Goal: Information Seeking & Learning: Check status

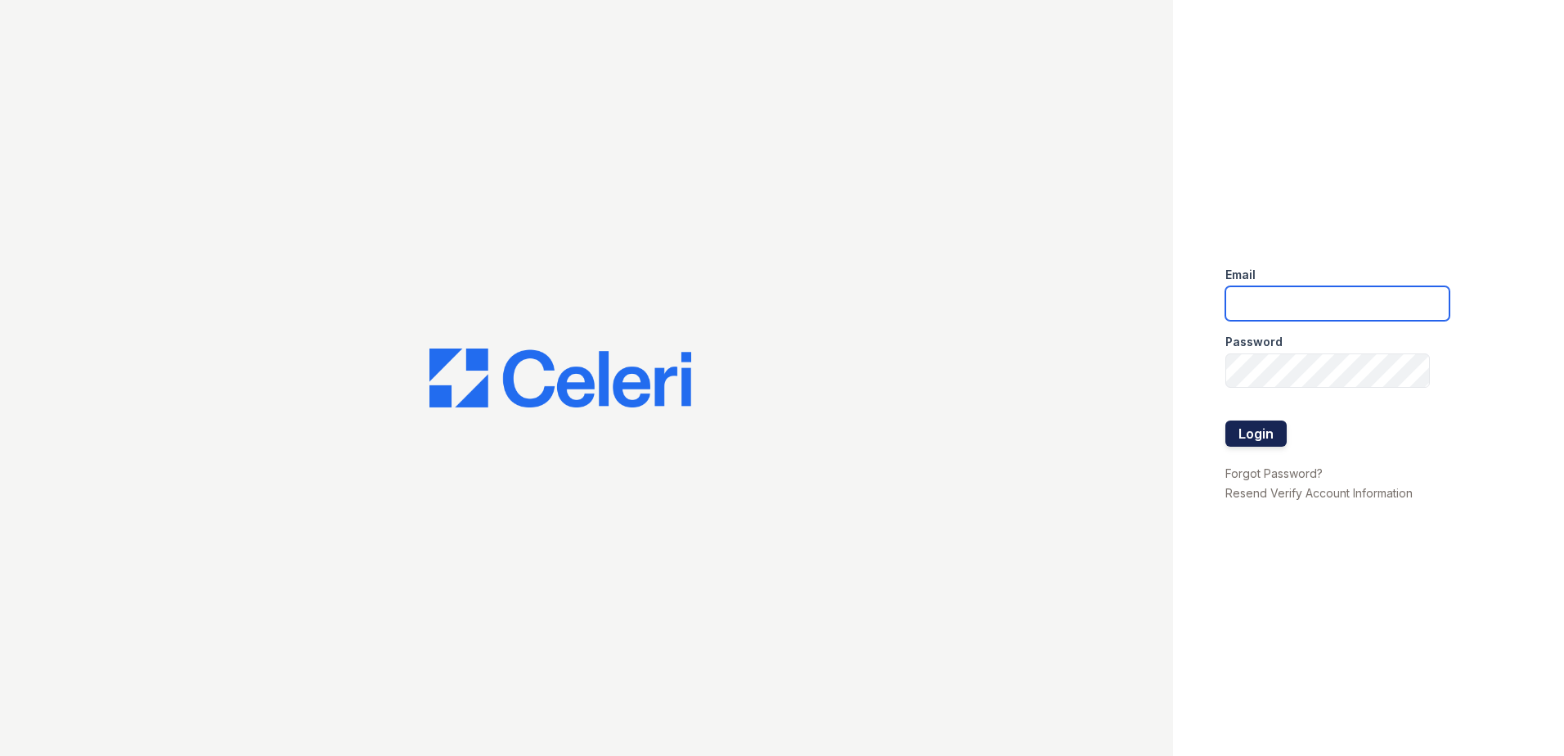
type input "sjimenez@trinity-pm.com"
click at [1256, 441] on button "Login" at bounding box center [1256, 434] width 61 height 26
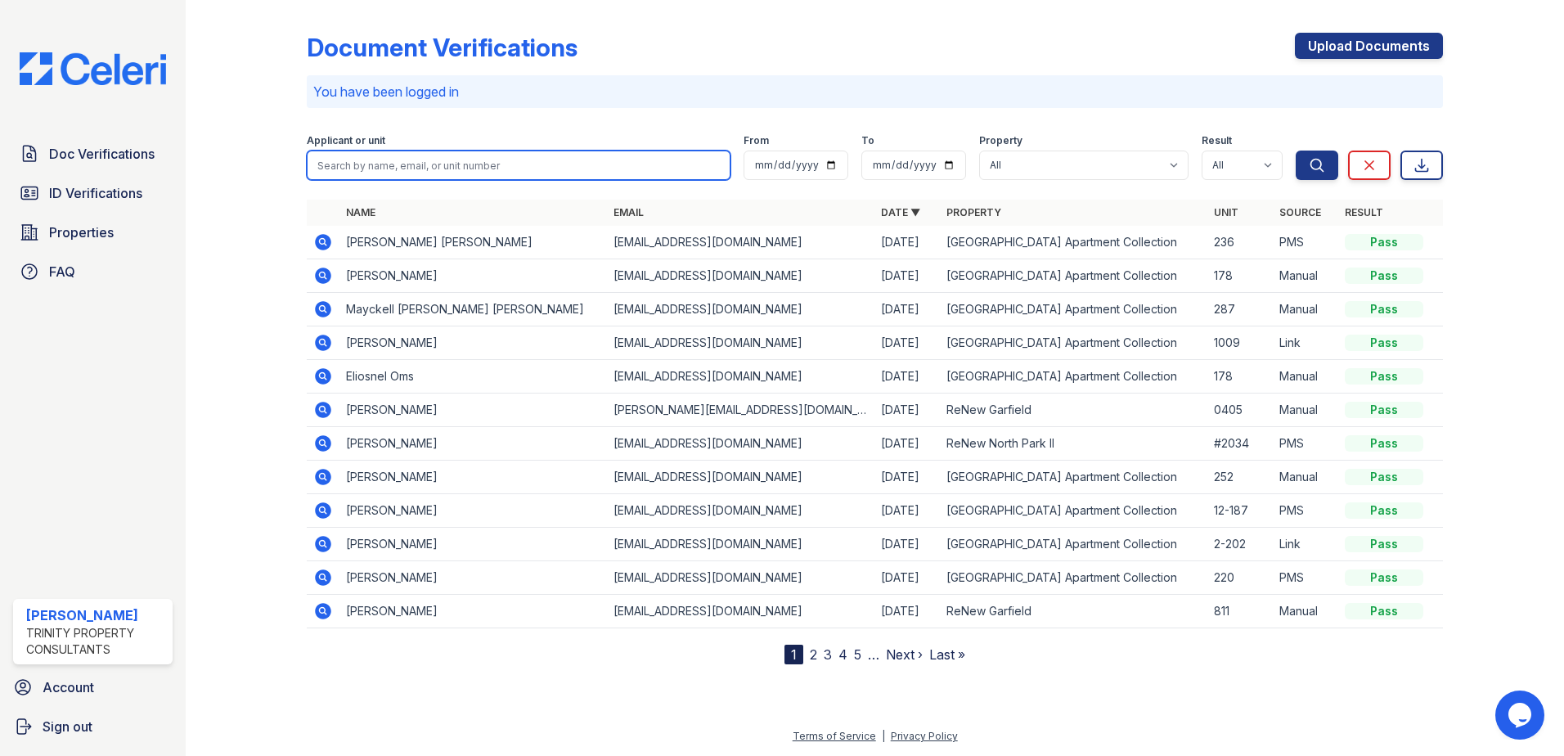
click at [371, 165] on input "search" at bounding box center [519, 165] width 424 height 29
drag, startPoint x: 394, startPoint y: 170, endPoint x: 114, endPoint y: 182, distance: 280.1
click at [115, 185] on div "Doc Verifications ID Verifications Properties FAQ Stephanie Jimenez Trinity Pro…" at bounding box center [782, 378] width 1564 height 756
type input "davis lopez"
click at [1296, 151] on button "Search" at bounding box center [1317, 165] width 43 height 29
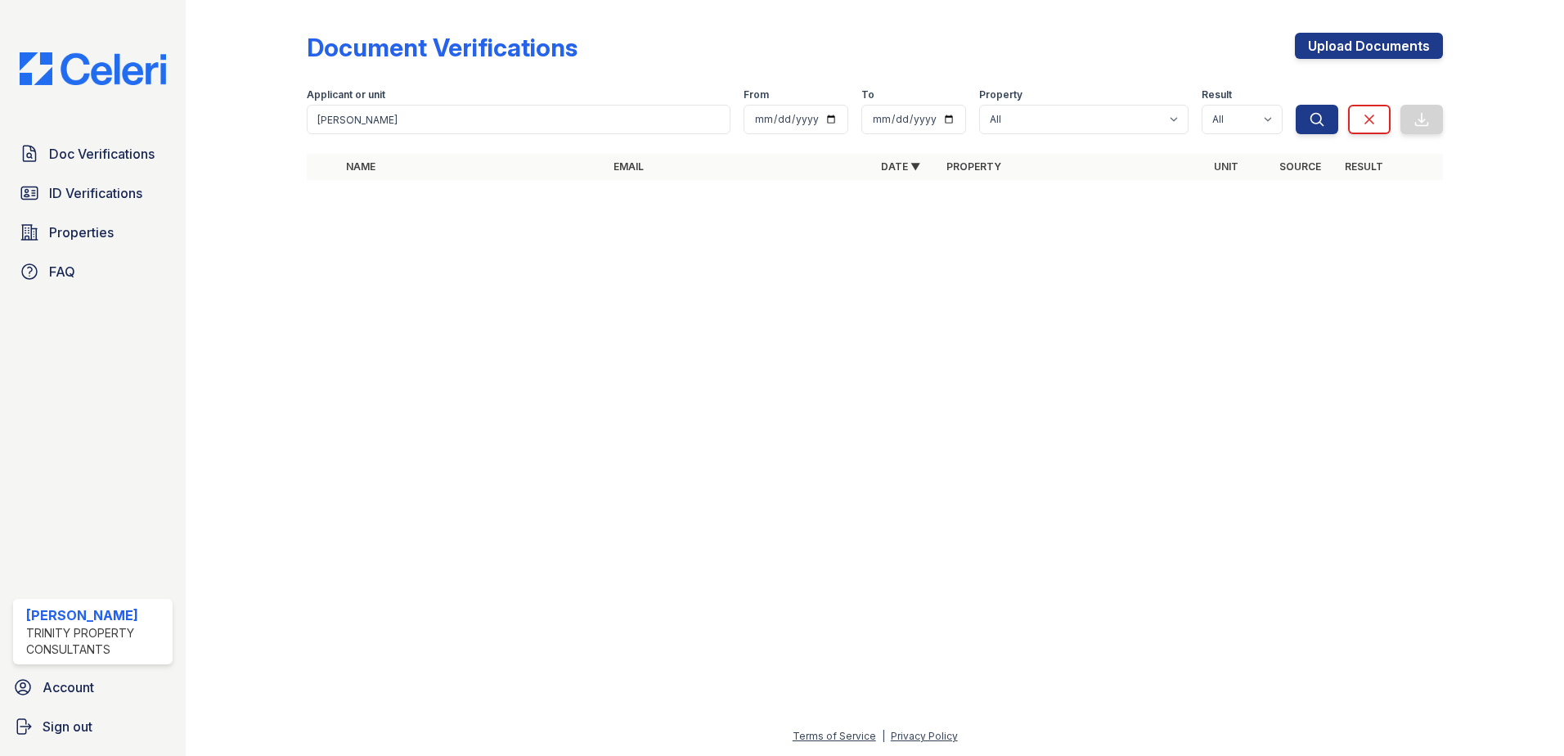
click at [366, 246] on div at bounding box center [875, 475] width 1326 height 504
click at [366, 114] on input "davis lope" at bounding box center [519, 119] width 424 height 29
type input "davis lopez"
click at [378, 123] on input "davis lopez" at bounding box center [519, 119] width 424 height 29
click at [1296, 105] on button "Search" at bounding box center [1317, 119] width 43 height 29
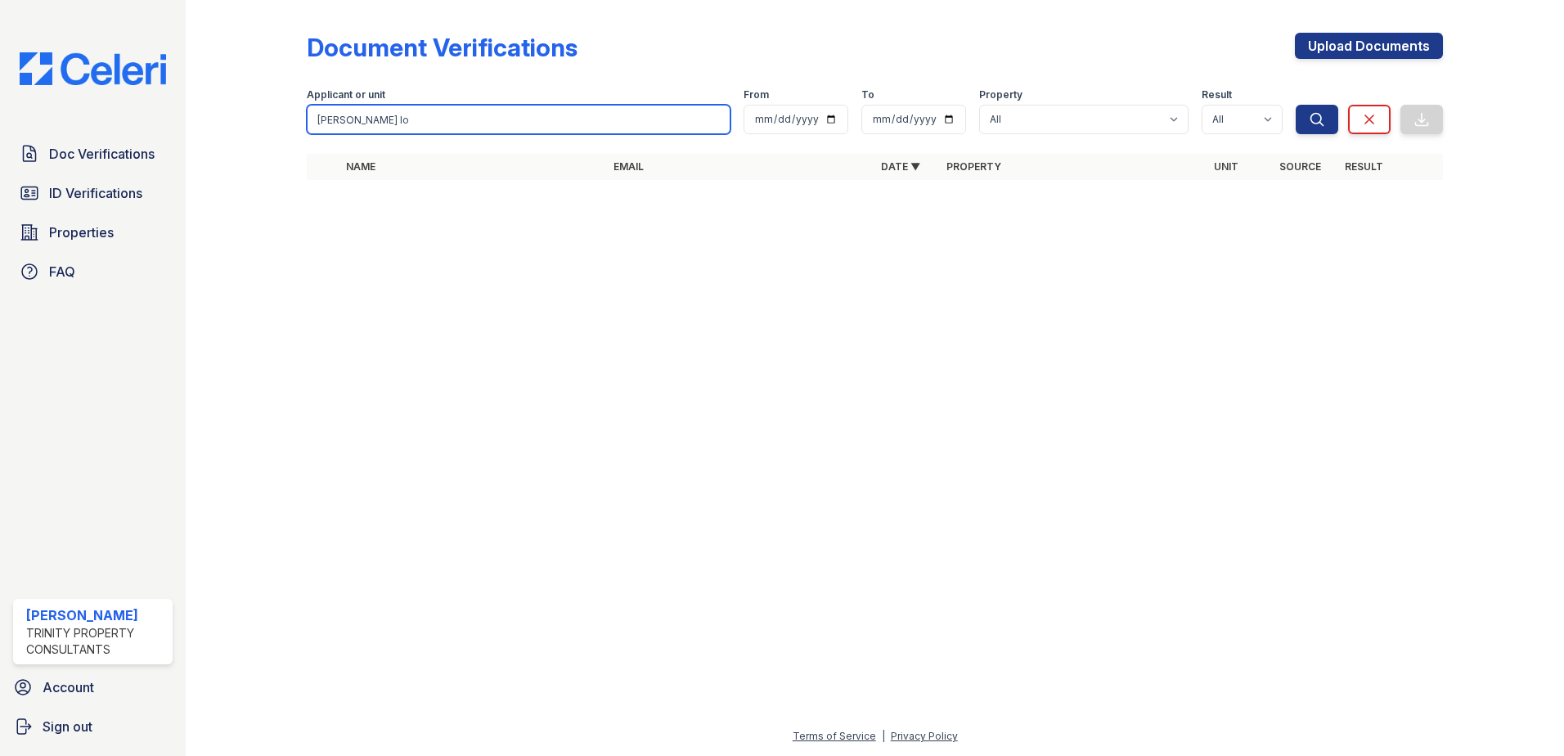
click at [358, 115] on input "davis lo" at bounding box center [519, 119] width 424 height 29
type input "david lopez"
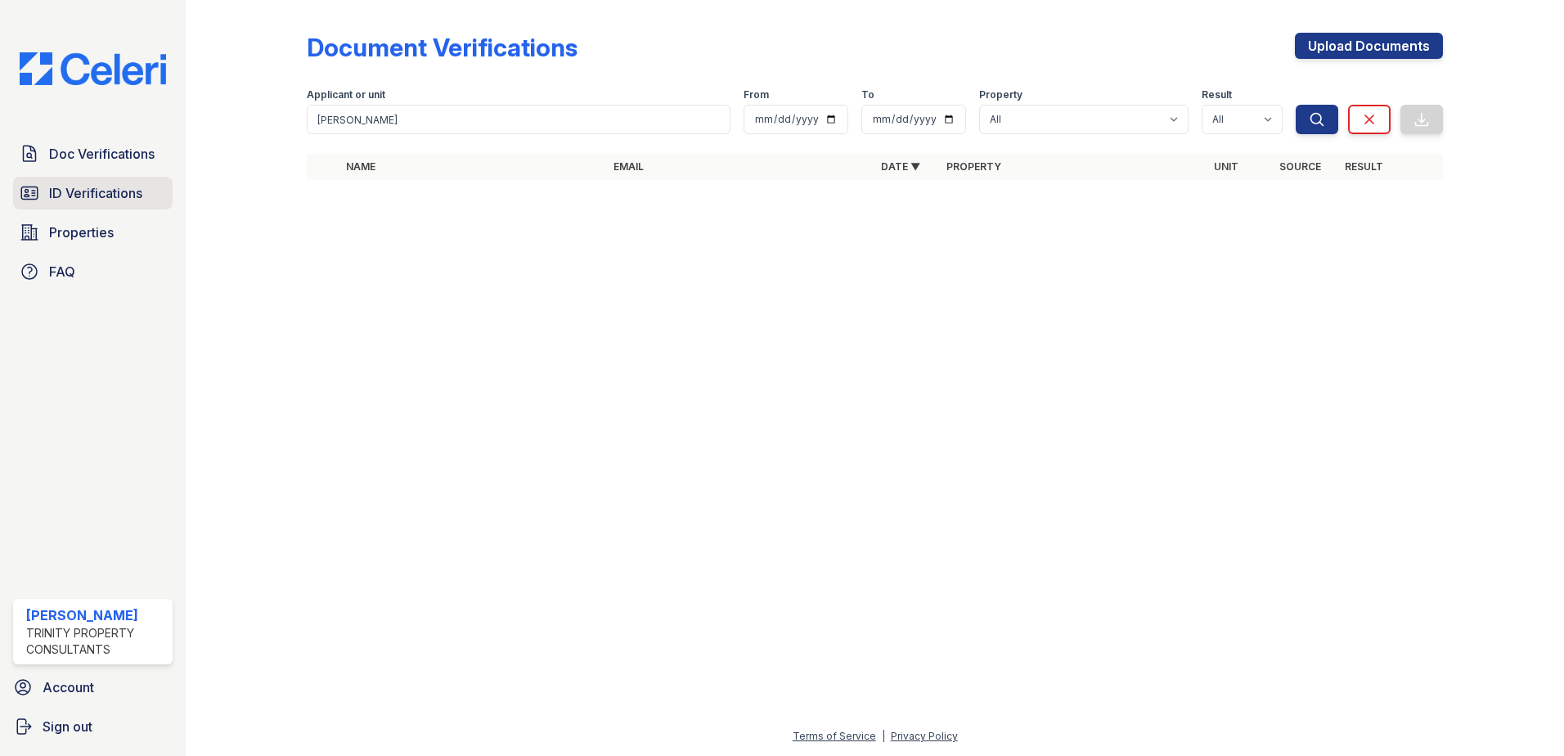
click at [82, 189] on span "ID Verifications" at bounding box center [95, 193] width 93 height 20
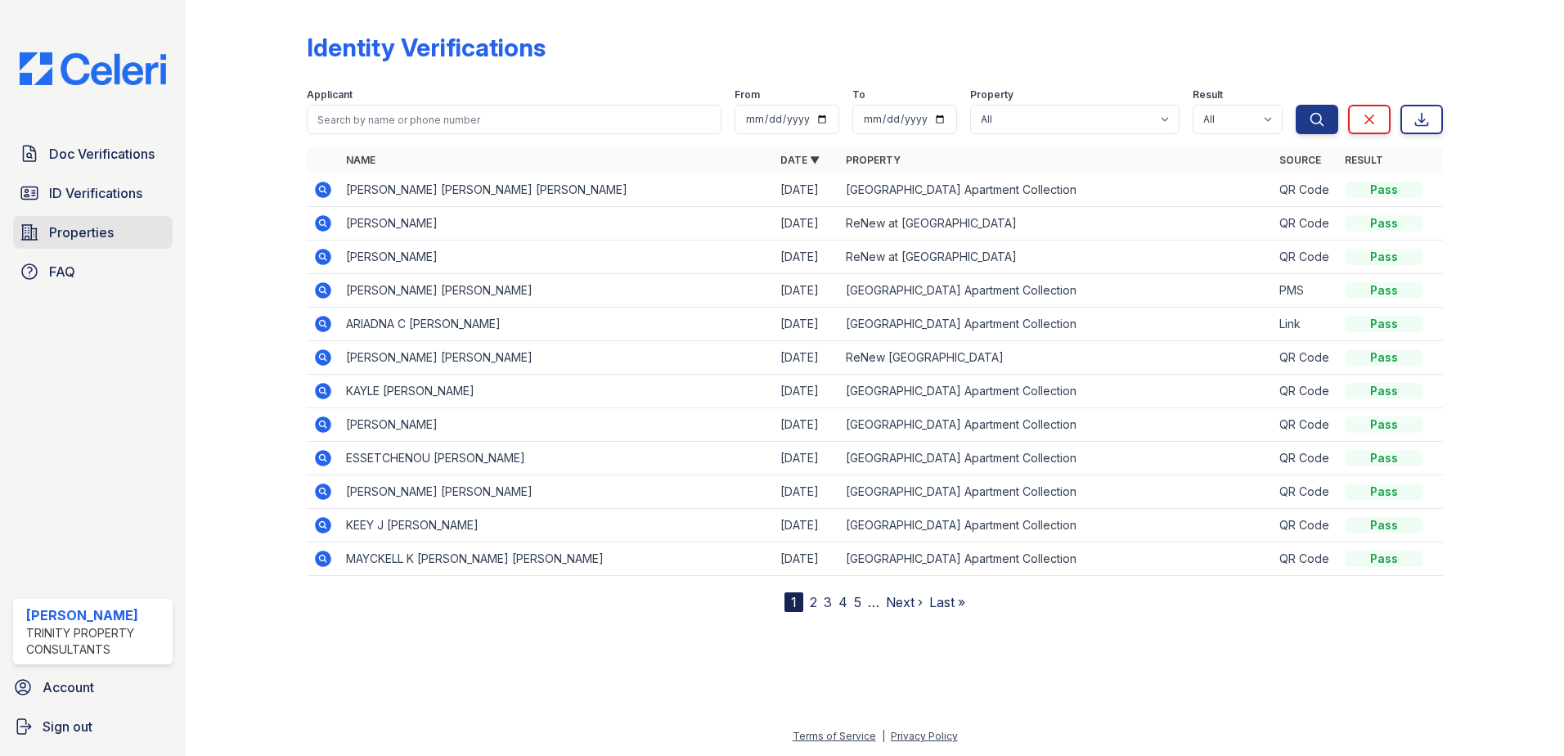
click at [60, 240] on span "Properties" at bounding box center [81, 233] width 65 height 20
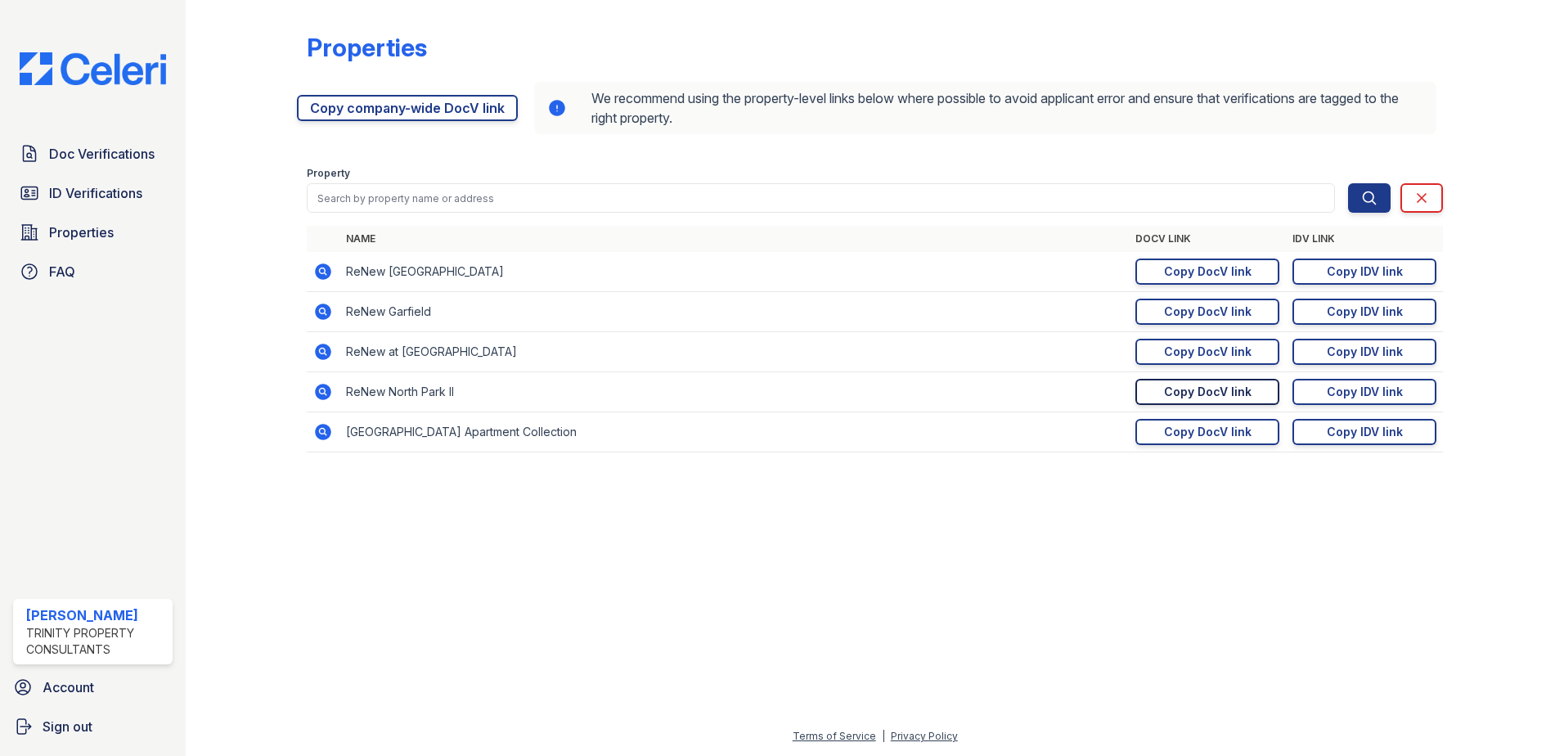
click at [1235, 394] on div "Copy DocV link" at bounding box center [1208, 392] width 88 height 16
click at [1366, 398] on div "Copy IDV link" at bounding box center [1365, 392] width 76 height 16
click at [106, 164] on span "Doc Verifications" at bounding box center [102, 154] width 106 height 20
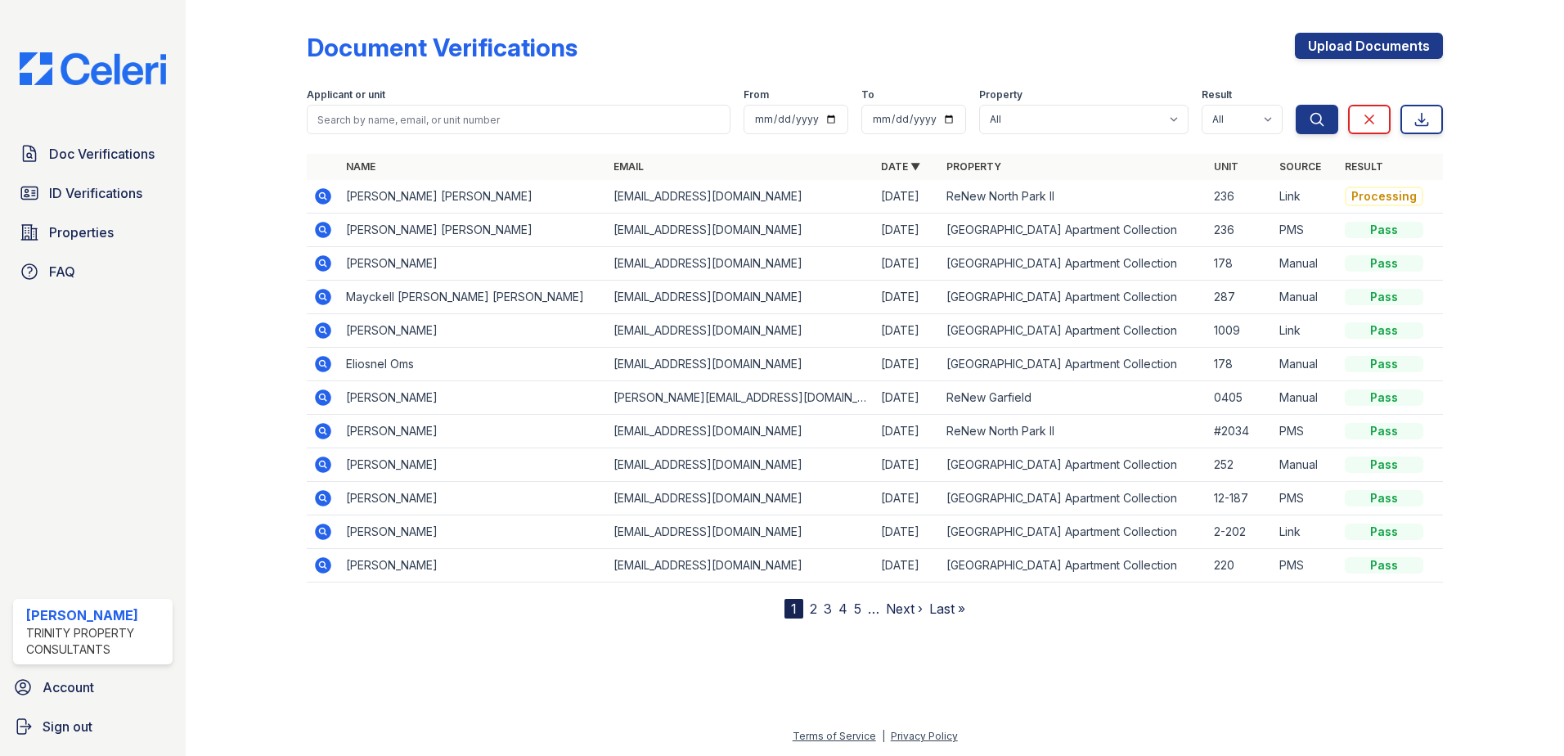
click at [325, 196] on icon at bounding box center [323, 197] width 20 height 20
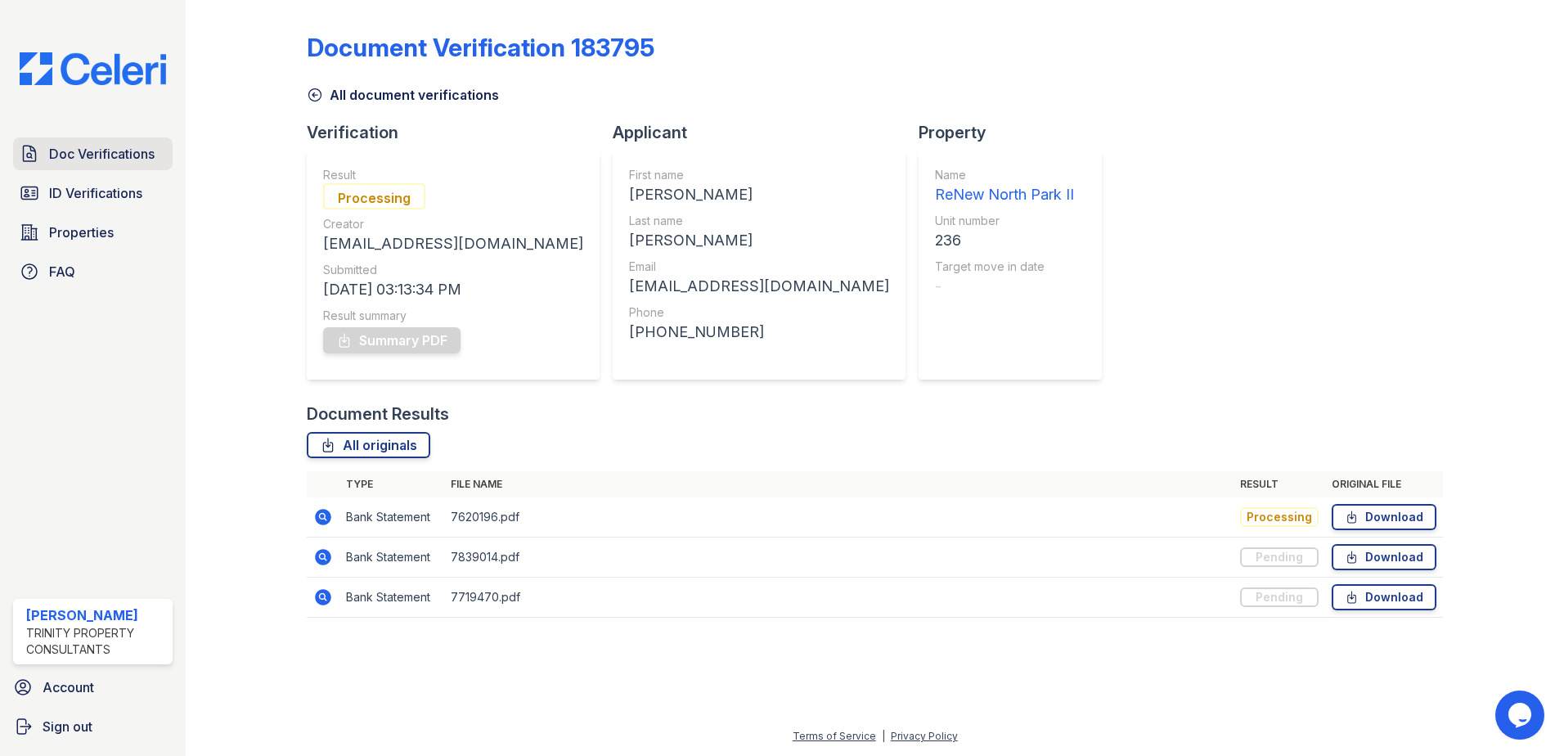
click at [106, 141] on link "Doc Verifications" at bounding box center [93, 153] width 160 height 33
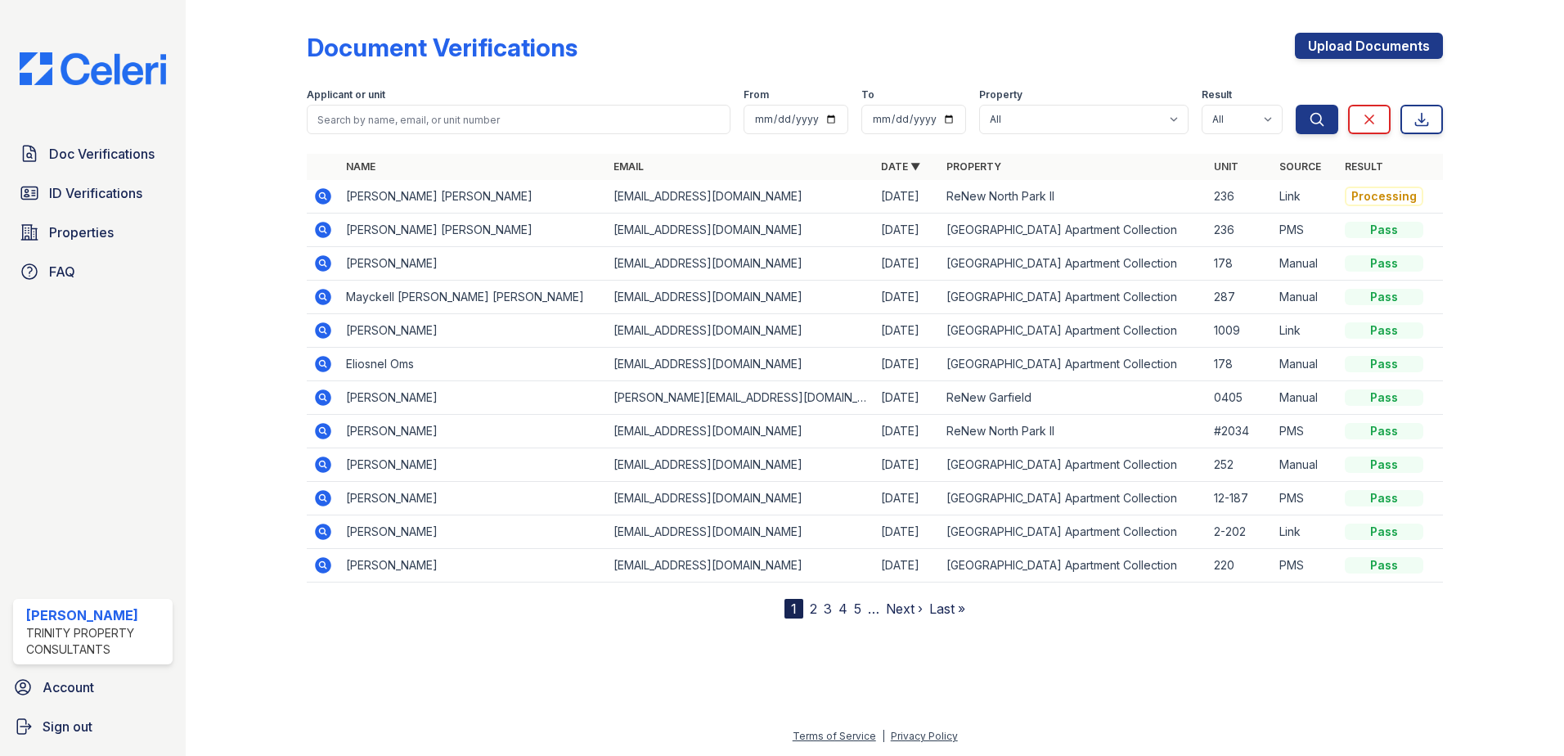
click at [317, 228] on icon at bounding box center [323, 230] width 16 height 16
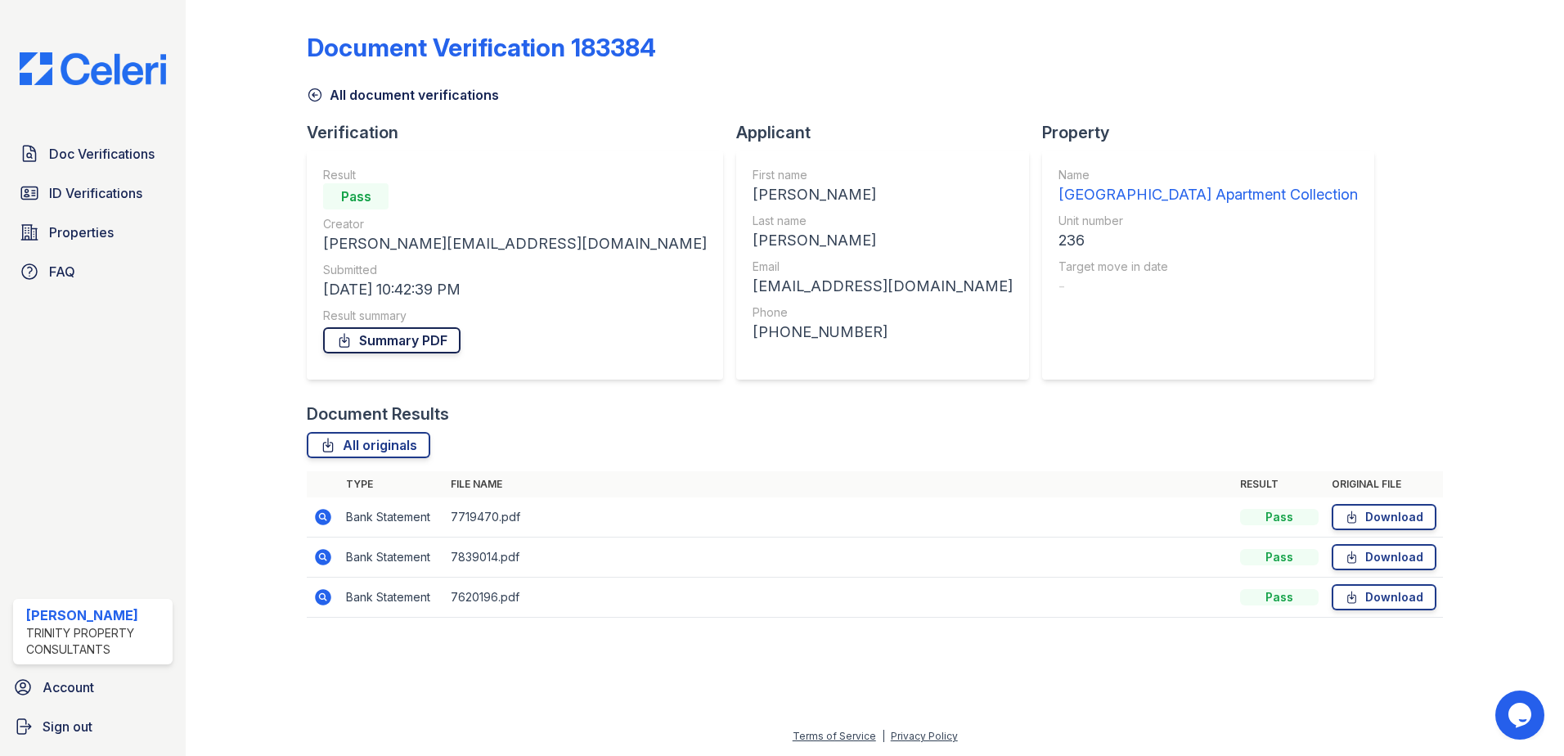
click at [364, 348] on link "Summary PDF" at bounding box center [391, 340] width 137 height 26
click at [78, 162] on span "Doc Verifications" at bounding box center [102, 154] width 106 height 20
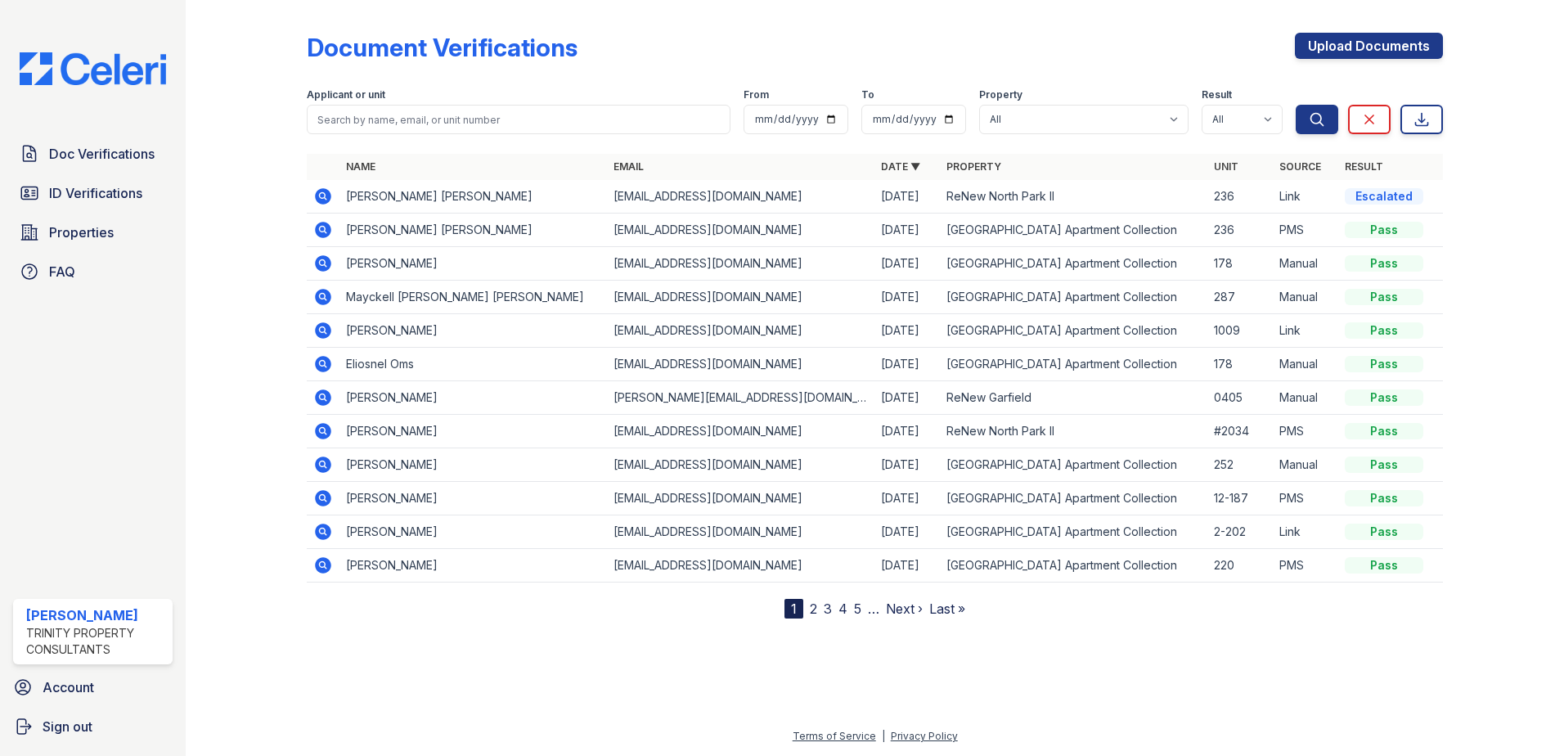
click at [317, 228] on icon at bounding box center [323, 230] width 16 height 16
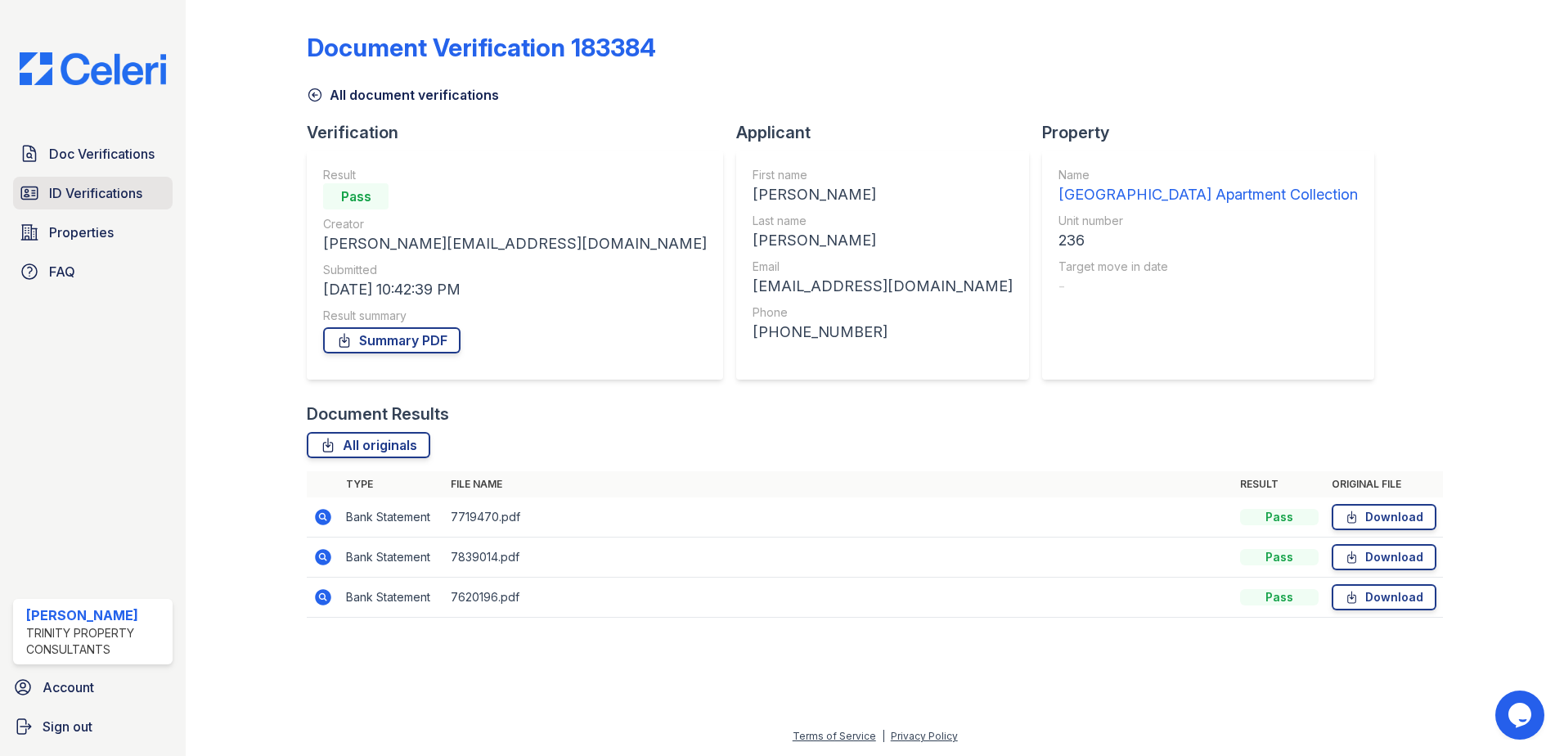
click at [118, 196] on span "ID Verifications" at bounding box center [95, 193] width 93 height 20
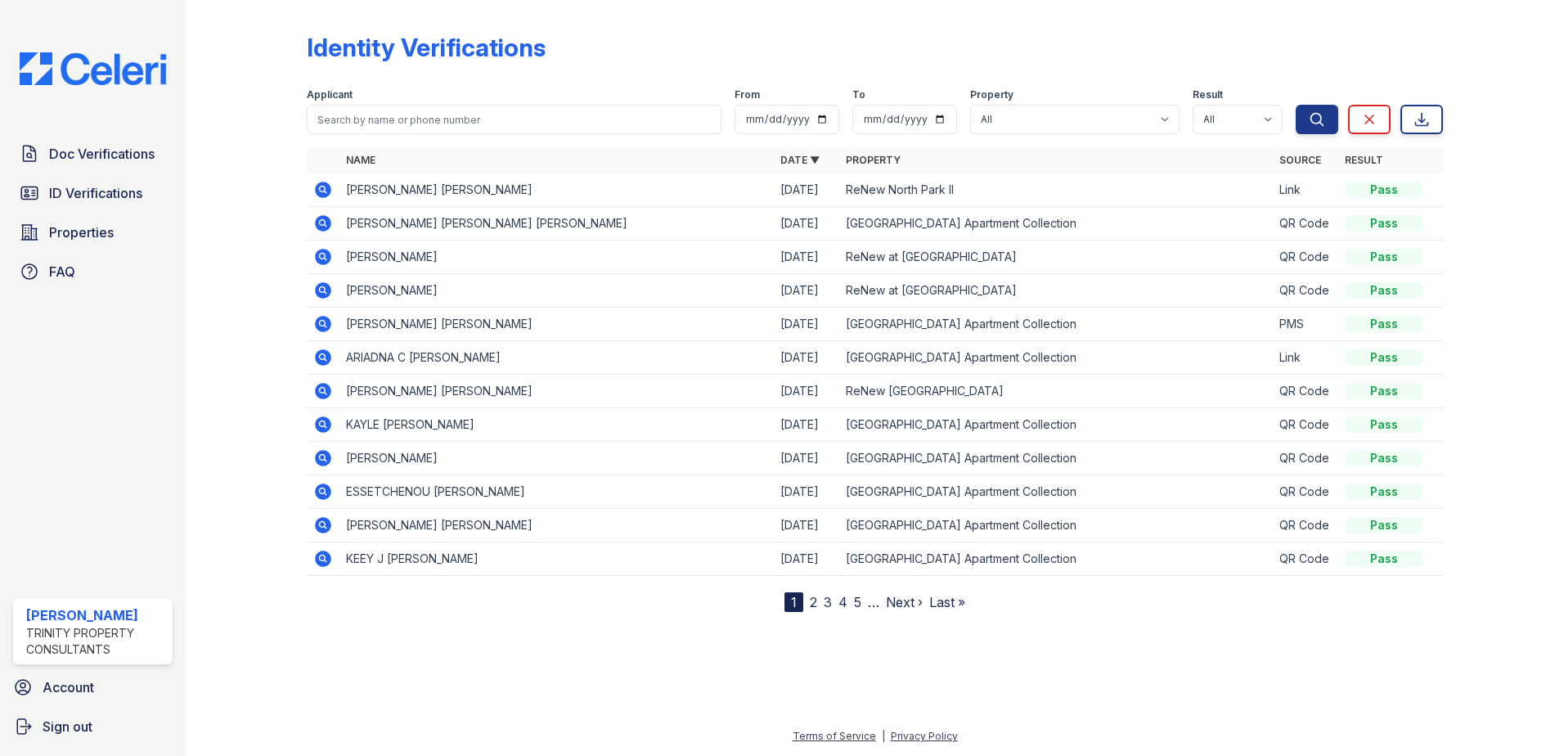
click at [323, 191] on icon at bounding box center [323, 190] width 20 height 20
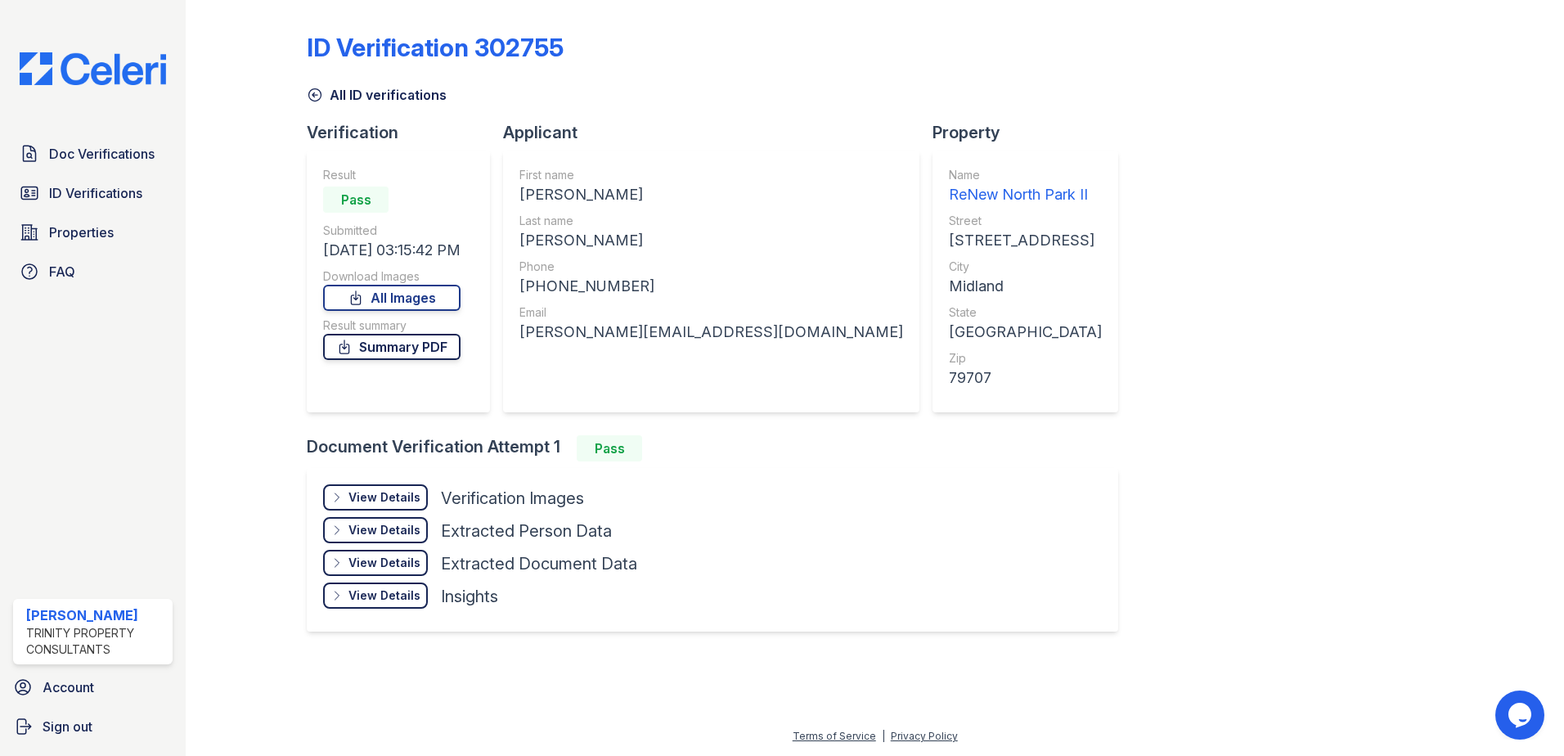
click at [428, 353] on link "Summary PDF" at bounding box center [391, 347] width 137 height 26
drag, startPoint x: 1023, startPoint y: 618, endPoint x: 1017, endPoint y: 577, distance: 41.4
click at [1017, 577] on div "ID Verification 302755 All ID verifications Verification Result Pass Submitted …" at bounding box center [875, 331] width 1136 height 648
